Goal: Task Accomplishment & Management: Use online tool/utility

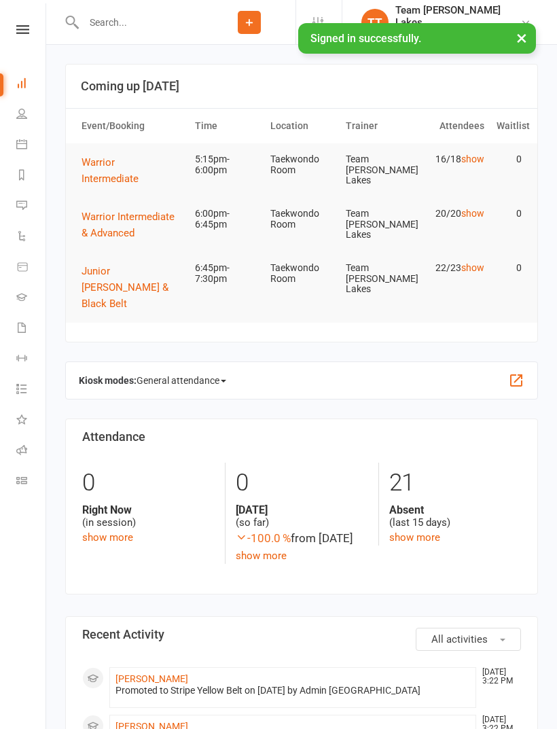
click at [26, 147] on icon at bounding box center [21, 144] width 11 height 11
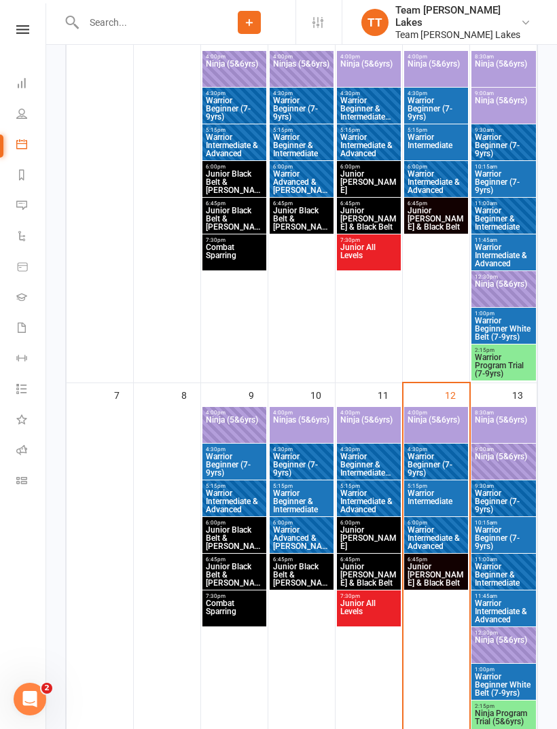
scroll to position [279, 0]
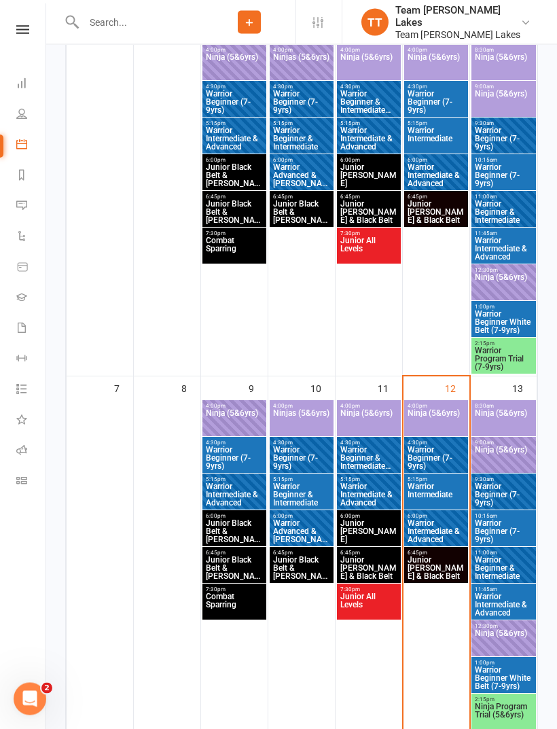
click at [433, 493] on span "Warrior Intermediate" at bounding box center [436, 495] width 58 height 24
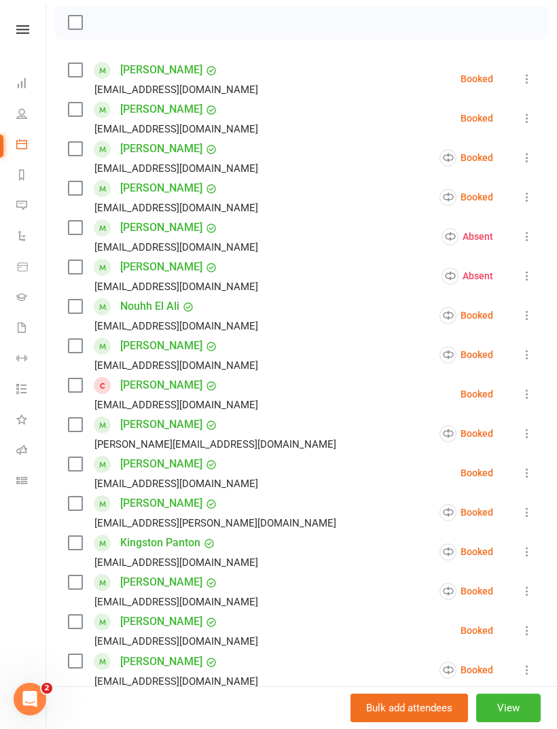
scroll to position [194, 0]
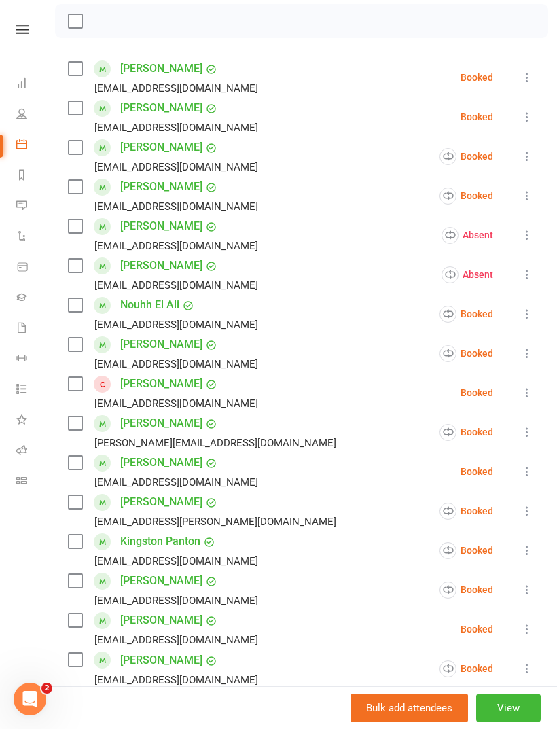
click at [155, 425] on link "Aniya Lala" at bounding box center [161, 423] width 82 height 22
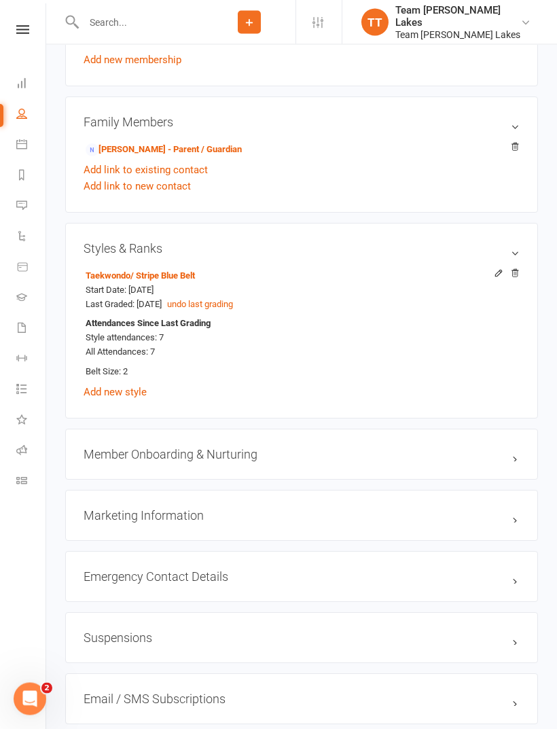
scroll to position [952, 0]
click at [20, 148] on icon at bounding box center [21, 144] width 11 height 11
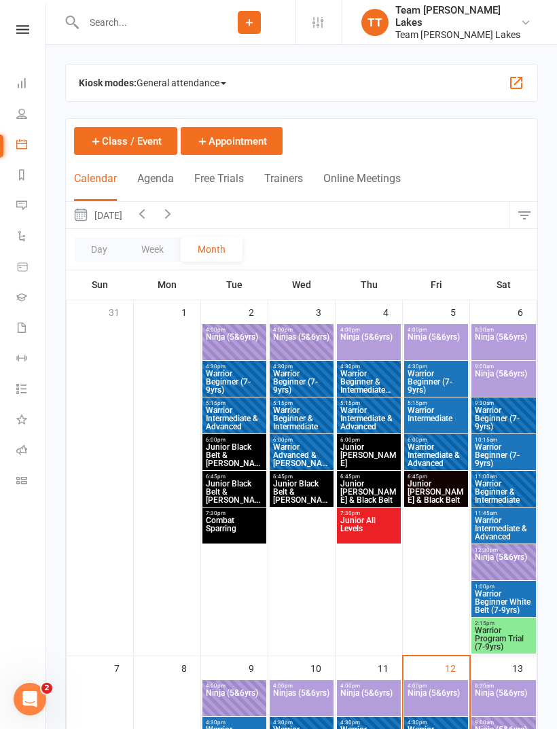
click at [441, 700] on span "Ninja (5&6yrs)" at bounding box center [436, 701] width 58 height 24
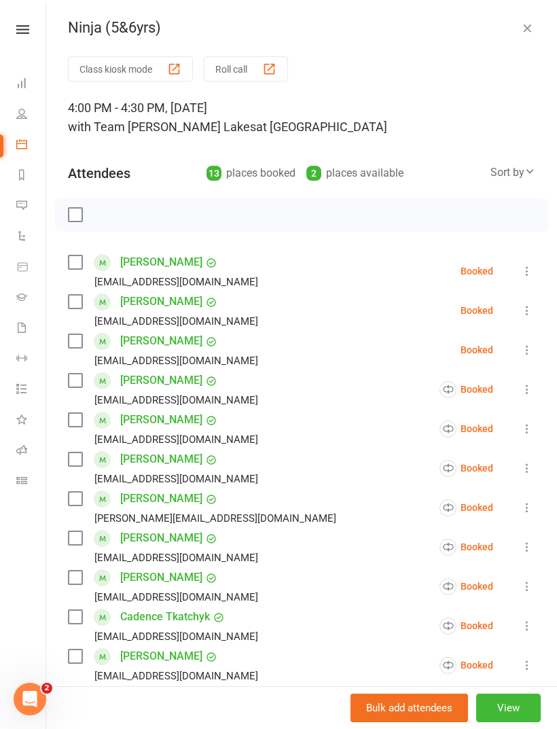
click at [239, 64] on button "Roll call" at bounding box center [246, 68] width 84 height 25
